Goal: Find specific page/section: Find specific page/section

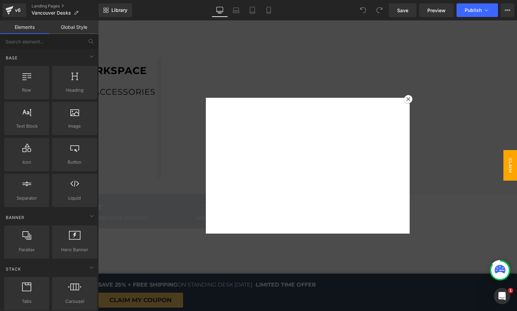
click at [408, 101] on icon at bounding box center [408, 99] width 4 height 4
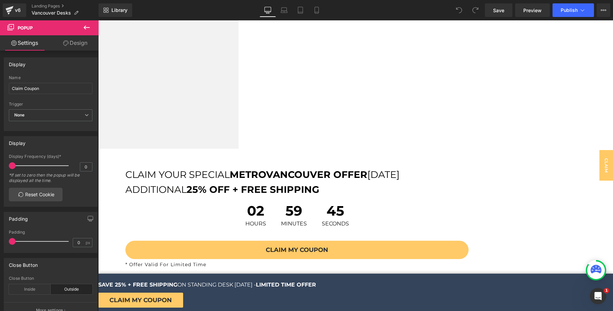
scroll to position [1915, 0]
